Goal: Transaction & Acquisition: Purchase product/service

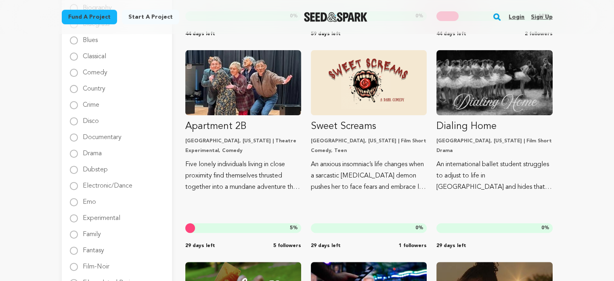
scroll to position [258, 0]
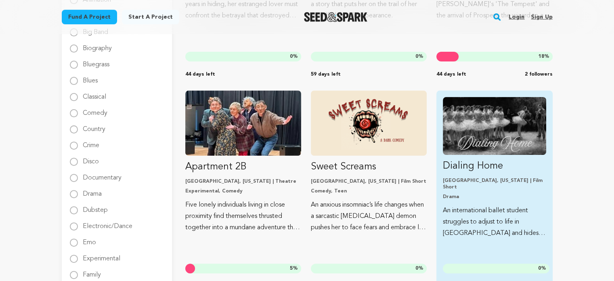
click at [505, 120] on img "Fund Dialing Home" at bounding box center [494, 126] width 103 height 58
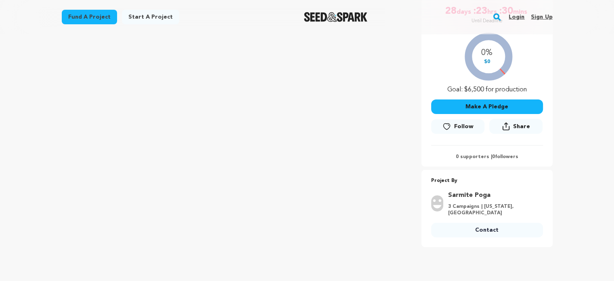
scroll to position [161, 0]
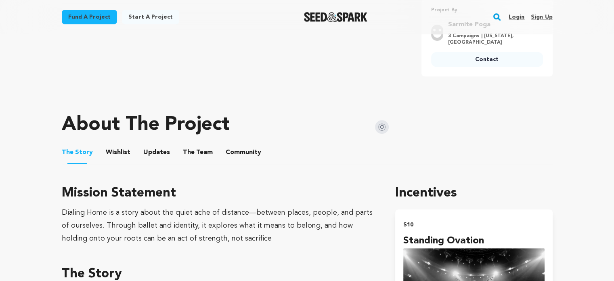
scroll to position [355, 0]
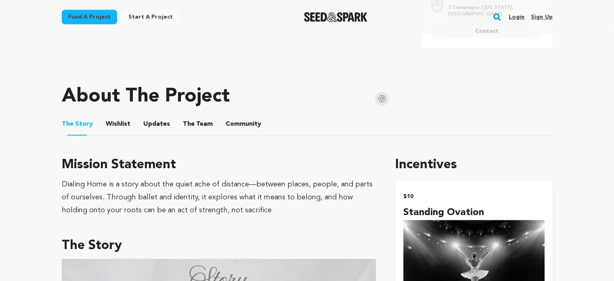
click at [118, 116] on button "Wishlist" at bounding box center [117, 125] width 19 height 19
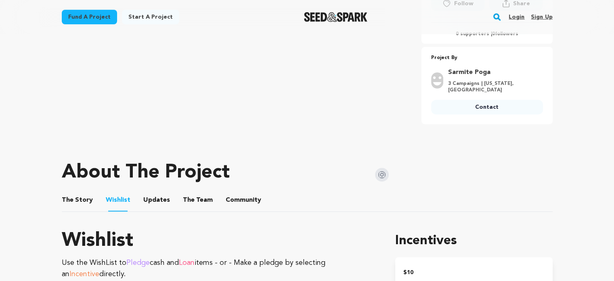
scroll to position [275, 0]
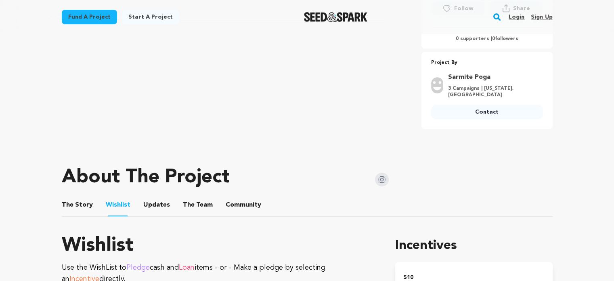
click at [189, 203] on button "The Team" at bounding box center [197, 206] width 19 height 19
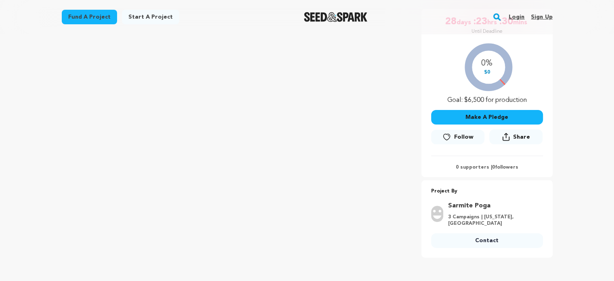
scroll to position [145, 0]
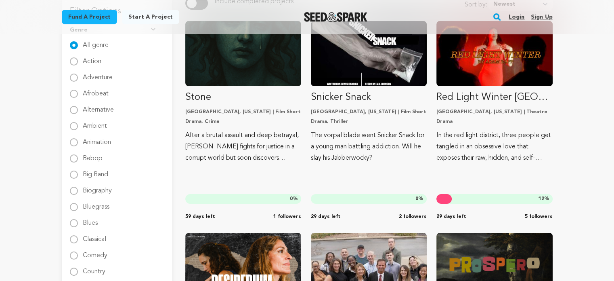
scroll to position [97, 0]
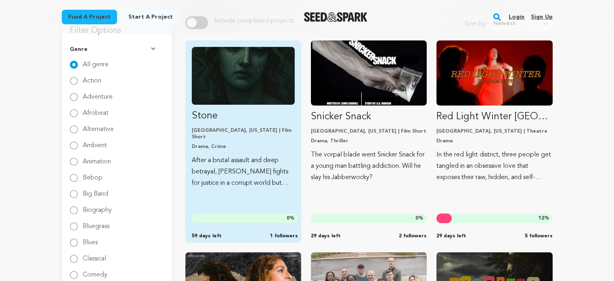
click at [217, 86] on img "Fund Stone" at bounding box center [243, 76] width 103 height 58
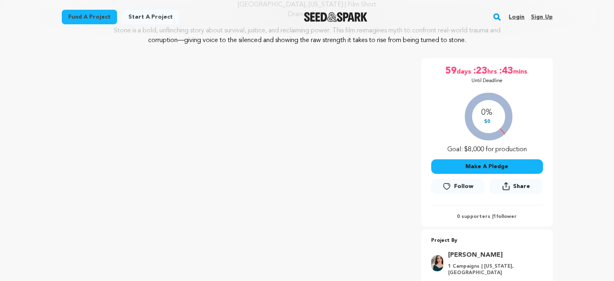
scroll to position [255, 0]
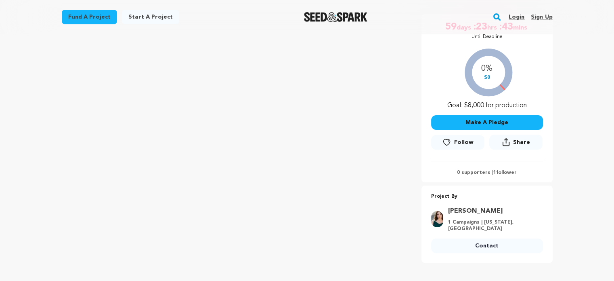
scroll to position [142, 0]
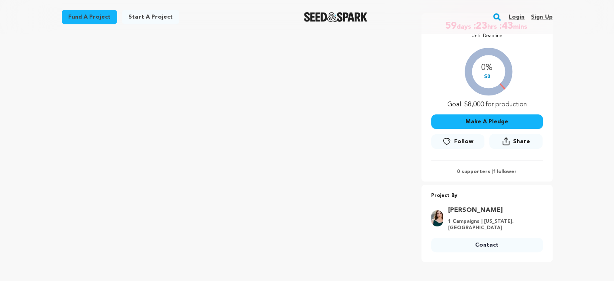
drag, startPoint x: 34, startPoint y: 188, endPoint x: 32, endPoint y: 204, distance: 16.6
click at [317, 14] on img "Seed&Spark Homepage" at bounding box center [335, 17] width 63 height 10
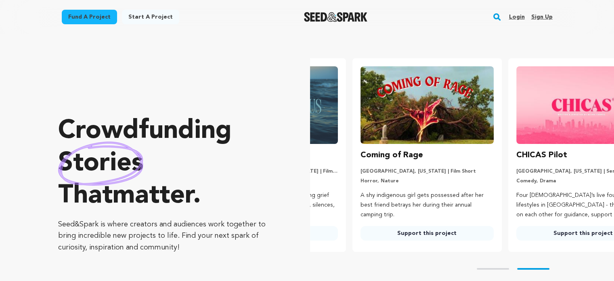
scroll to position [0, 162]
